Goal: Entertainment & Leisure: Consume media (video, audio)

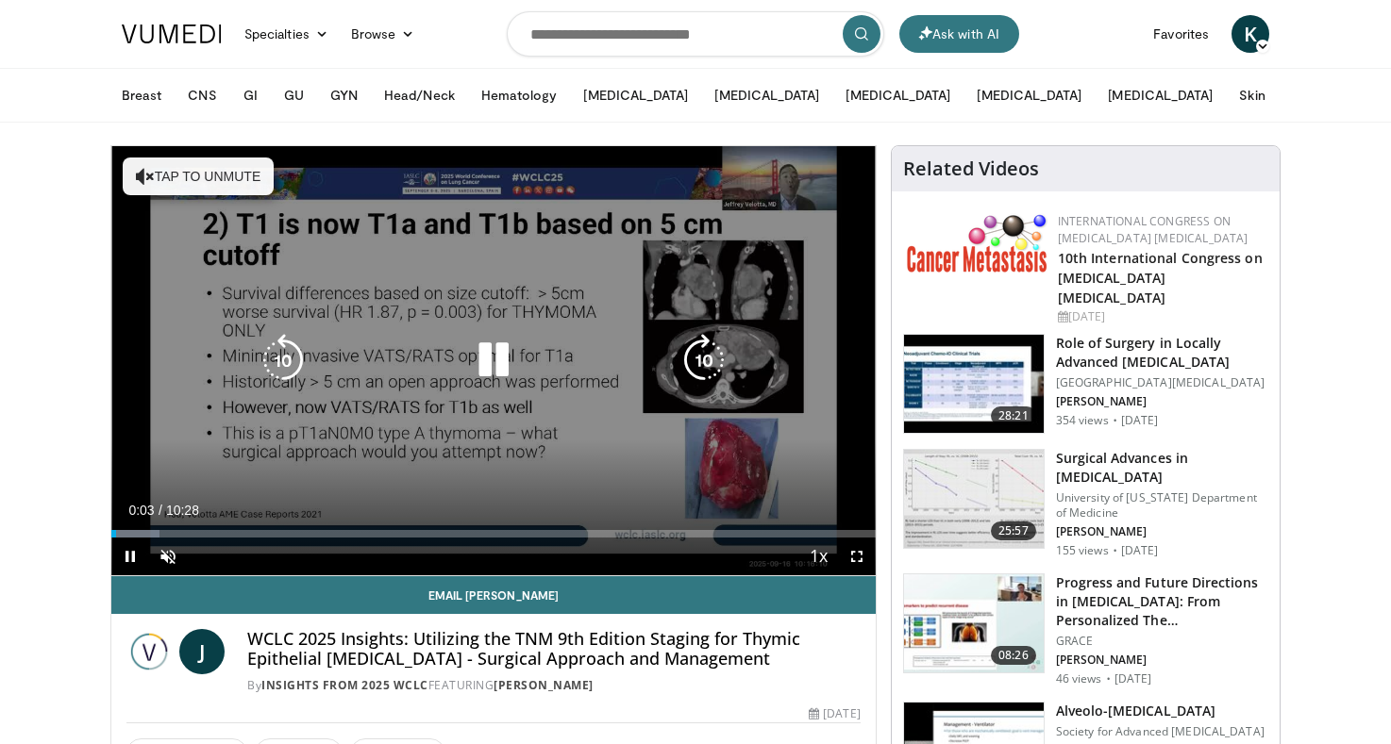
click at [501, 341] on icon "Video Player" at bounding box center [493, 360] width 53 height 53
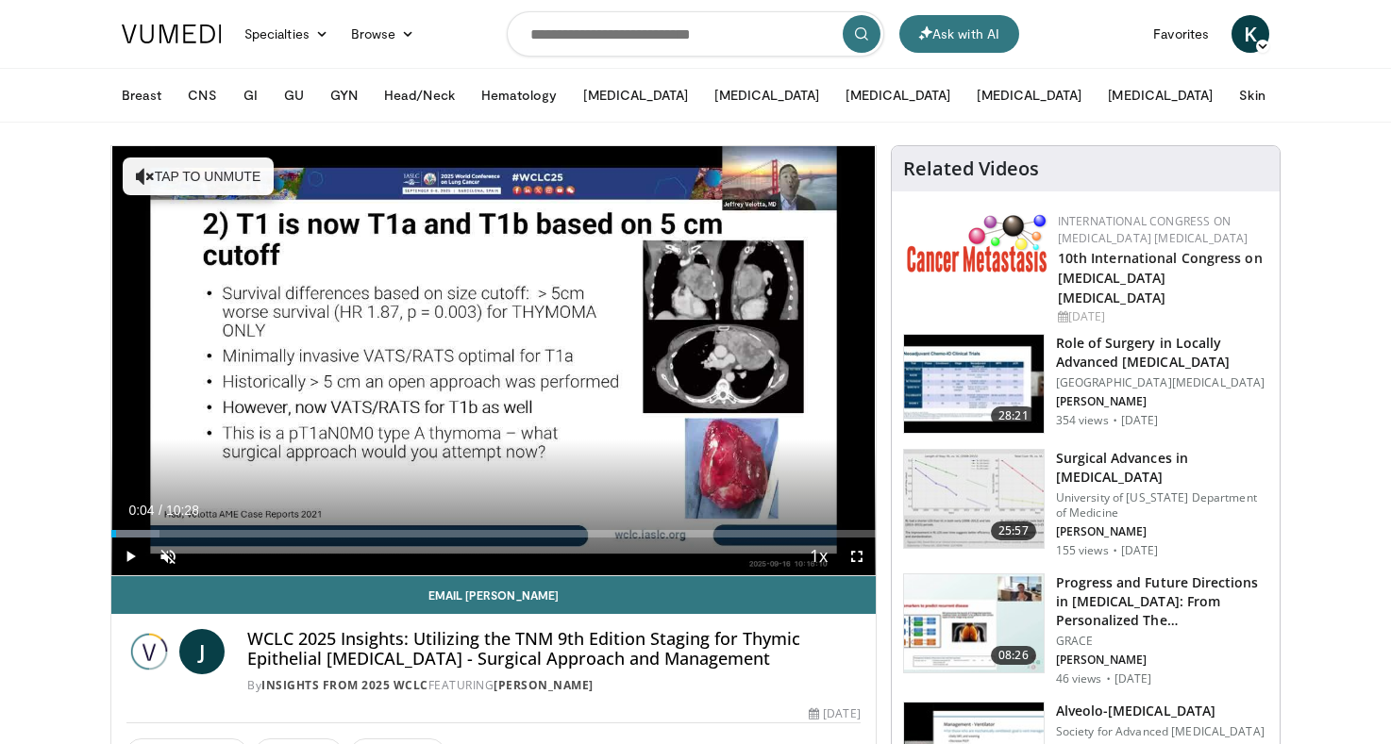
click at [1248, 42] on span "K" at bounding box center [1250, 34] width 38 height 38
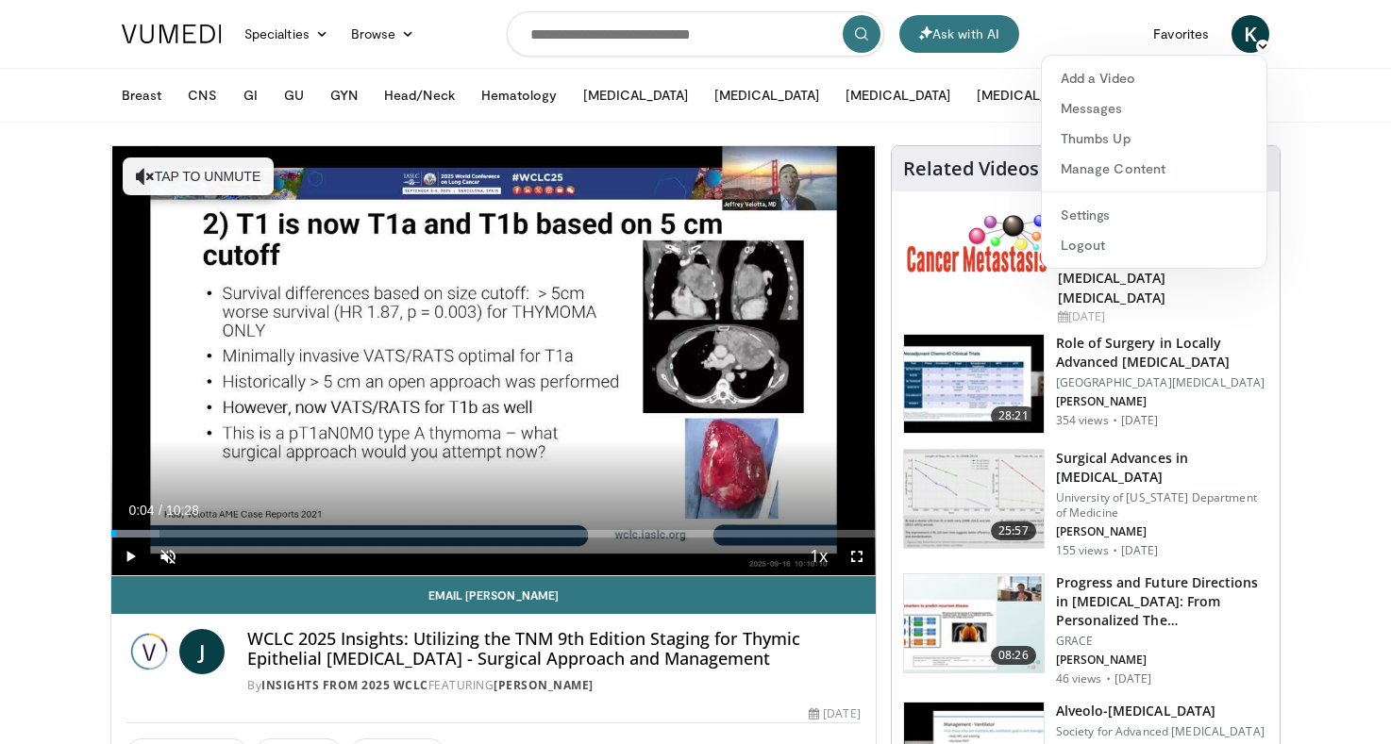
click at [1248, 43] on span "K" at bounding box center [1250, 34] width 38 height 38
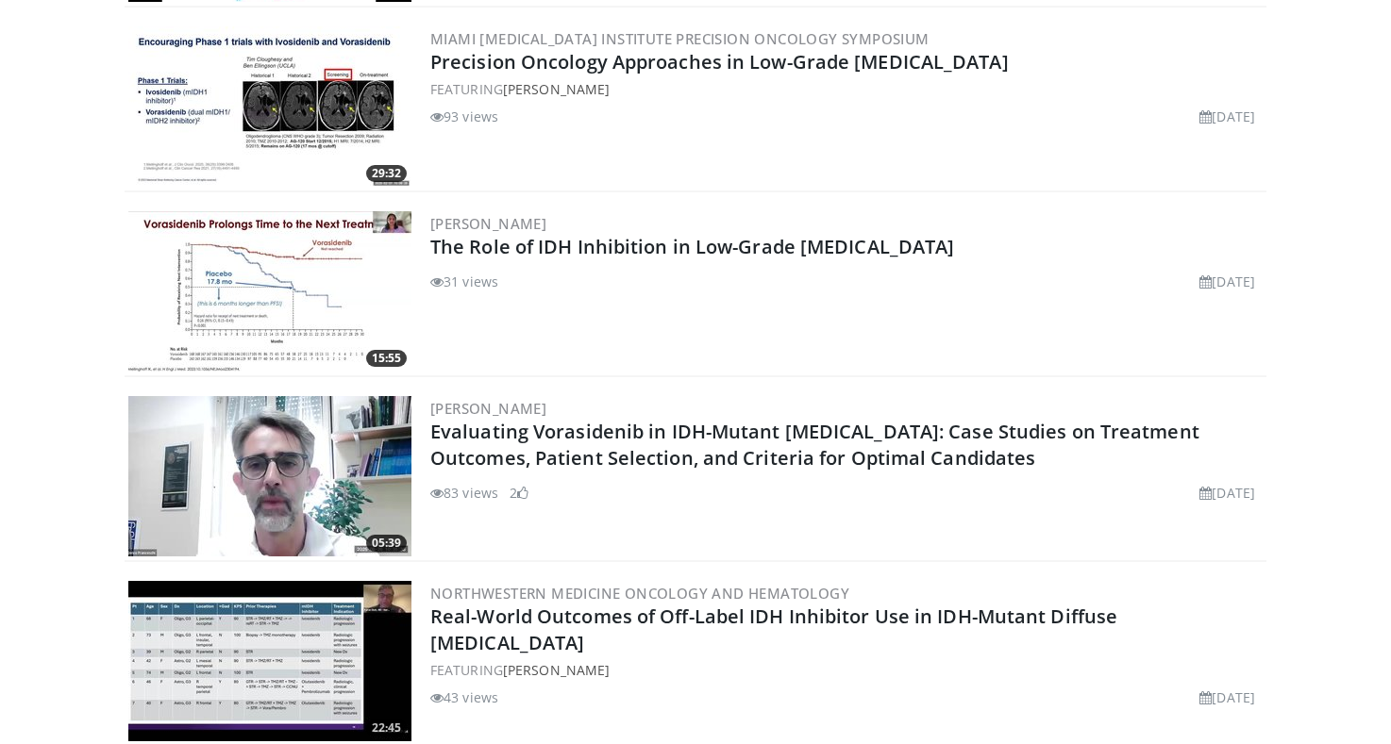
scroll to position [3455, 0]
